Goal: Transaction & Acquisition: Subscribe to service/newsletter

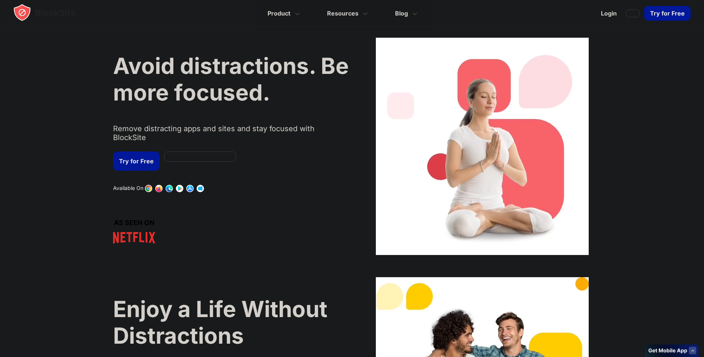
click at [142, 154] on link "Try for Free" at bounding box center [136, 160] width 47 height 19
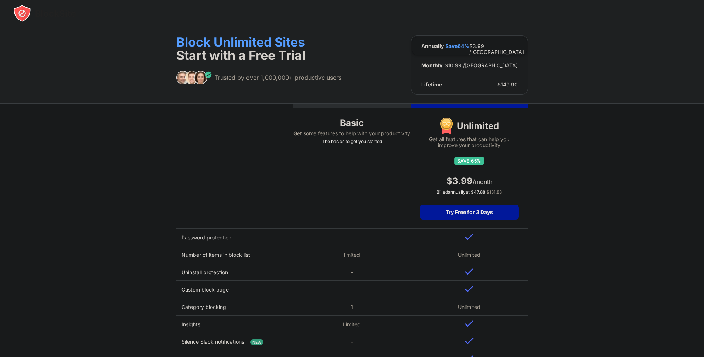
click at [541, 157] on div "Basic Get some features to help with your productivity The basics to get you st…" at bounding box center [352, 310] width 704 height 414
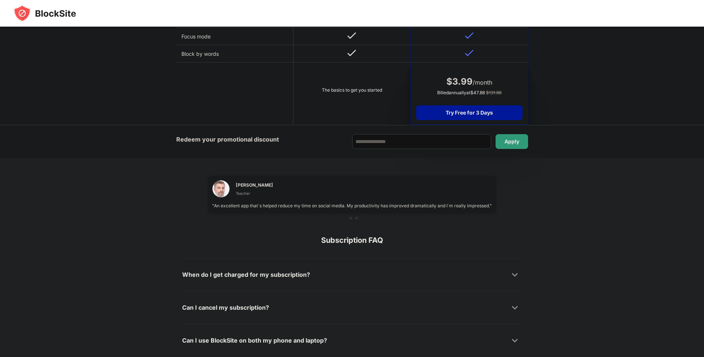
scroll to position [400, 0]
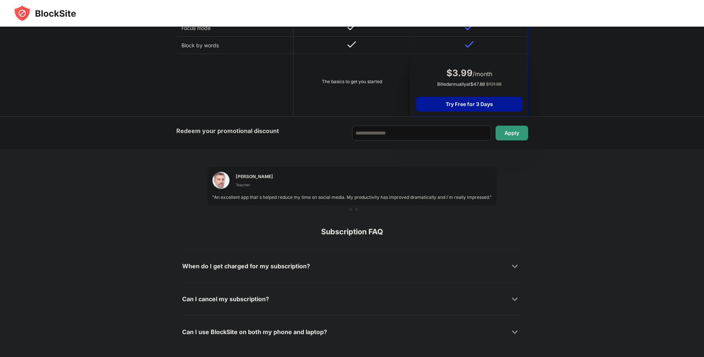
click at [316, 78] on div "The basics to get you started" at bounding box center [351, 81] width 107 height 7
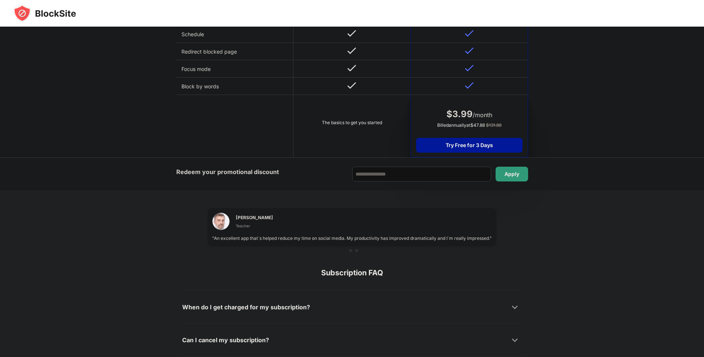
scroll to position [356, 0]
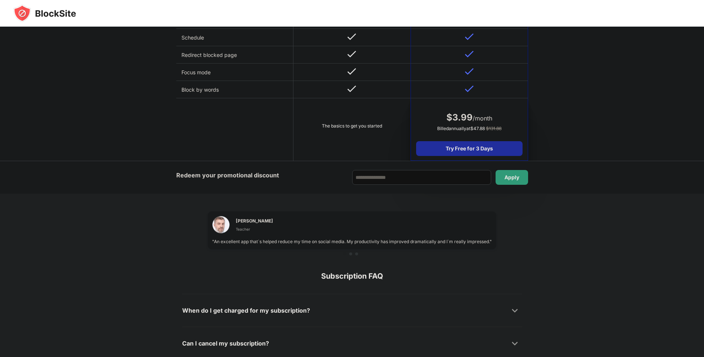
click at [430, 150] on div "Try Free for 3 Days" at bounding box center [469, 148] width 106 height 15
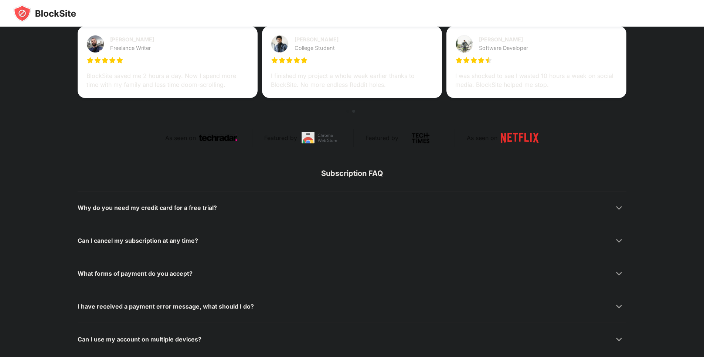
scroll to position [363, 0]
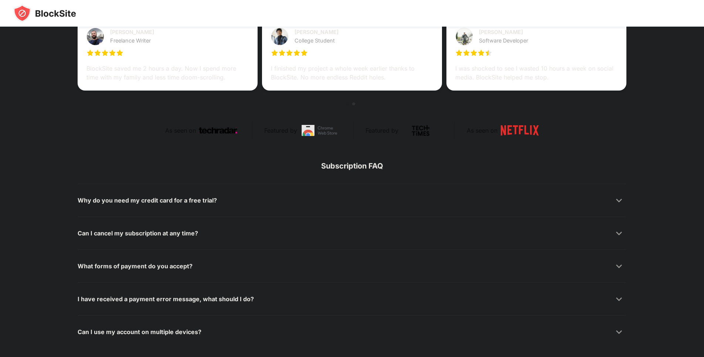
click at [314, 127] on img at bounding box center [319, 130] width 38 height 11
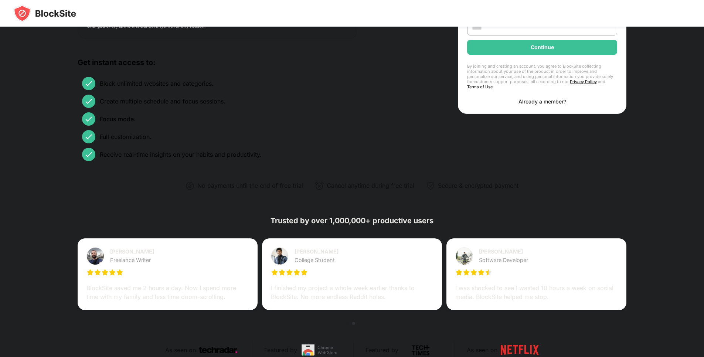
scroll to position [44, 0]
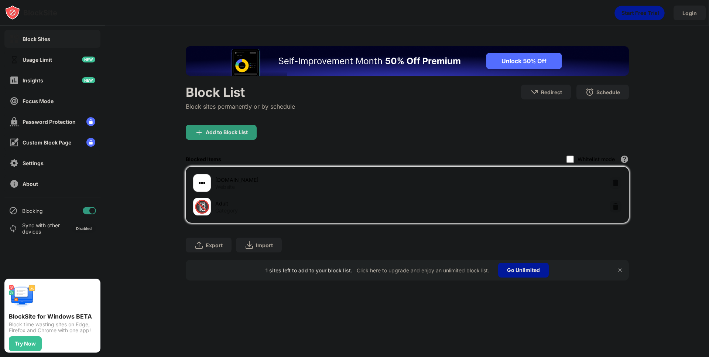
click at [367, 214] on div "🔞 Adult Category" at bounding box center [300, 207] width 214 height 18
click at [420, 118] on div "Block List Block sites permanently or by schedule Redirect Choose a site to be …" at bounding box center [407, 105] width 443 height 40
